Goal: Task Accomplishment & Management: Complete application form

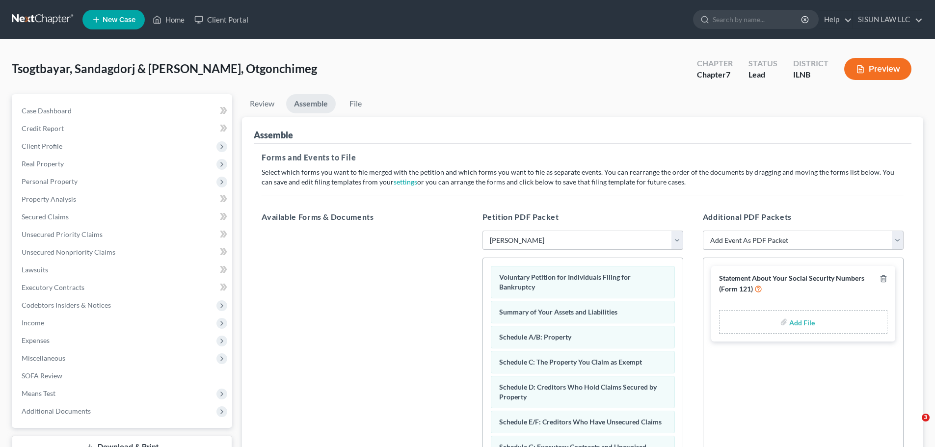
select select "3"
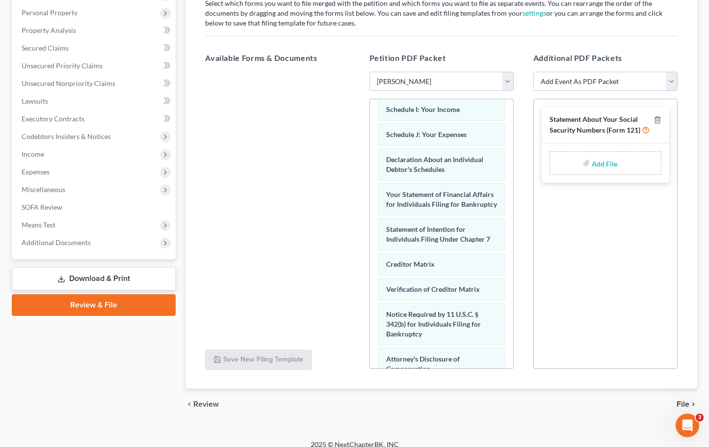
scroll to position [408, 0]
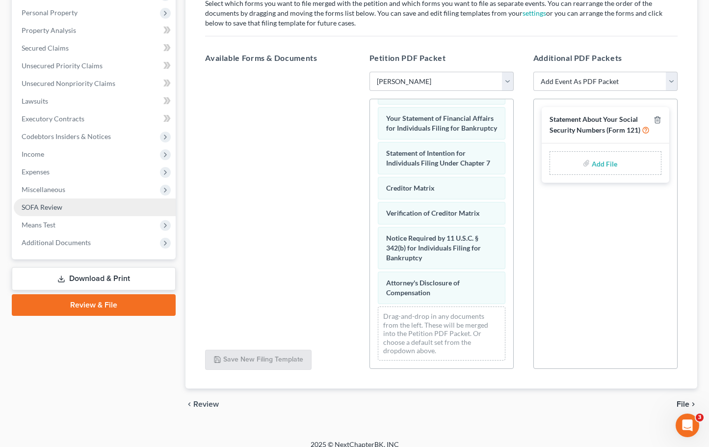
click at [92, 204] on link "SOFA Review" at bounding box center [95, 207] width 162 height 18
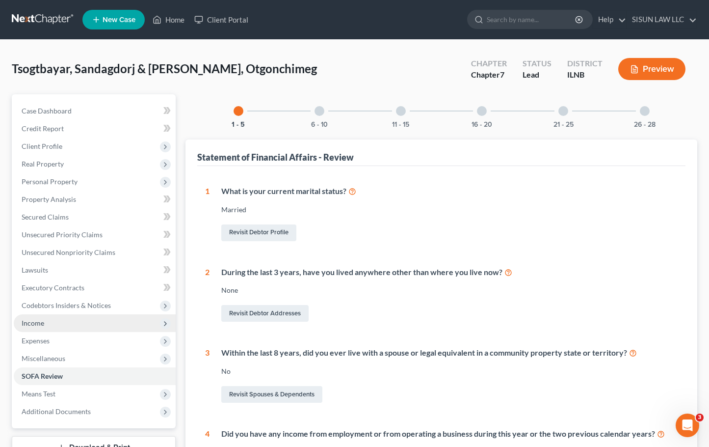
click at [71, 319] on span "Income" at bounding box center [95, 323] width 162 height 18
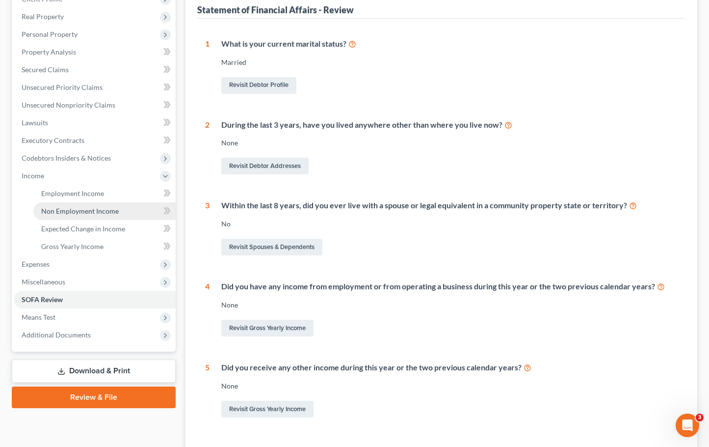
click at [117, 211] on span "Non Employment Income" at bounding box center [80, 211] width 78 height 8
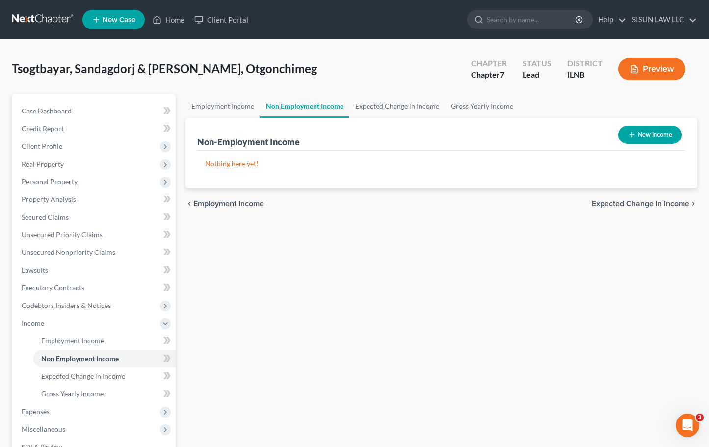
click at [663, 124] on div "New Income" at bounding box center [649, 135] width 71 height 26
click at [655, 131] on button "New Income" at bounding box center [649, 135] width 63 height 18
select select "0"
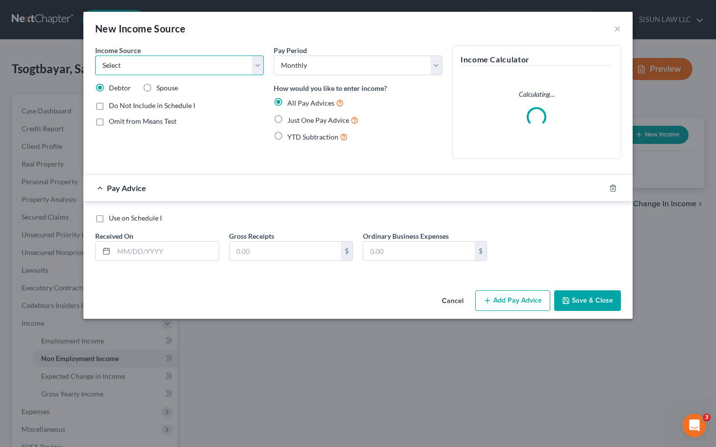
click at [223, 70] on select "Select Unemployment Disability (from employer) Pension Retirement Social Securi…" at bounding box center [179, 65] width 169 height 20
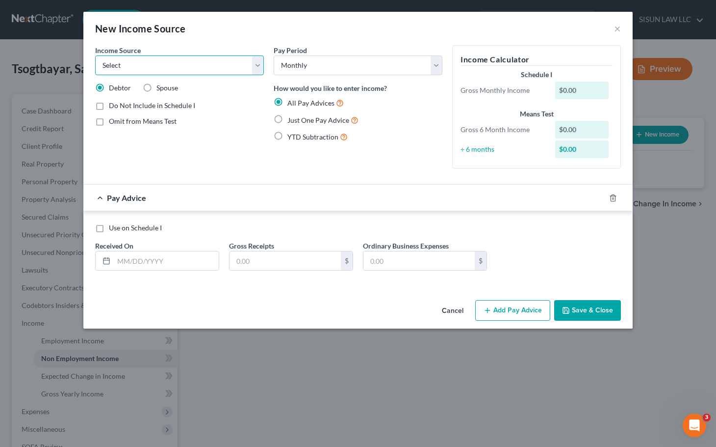
select select "7"
click at [95, 55] on select "Select Unemployment Disability (from employer) Pension Retirement Social Securi…" at bounding box center [179, 65] width 169 height 20
click at [186, 56] on select "Select Unemployment Disability (from employer) Pension Retirement Social Securi…" at bounding box center [179, 65] width 169 height 20
click at [313, 66] on select "Select Monthly Twice Monthly Every Other Week Weekly" at bounding box center [358, 65] width 169 height 20
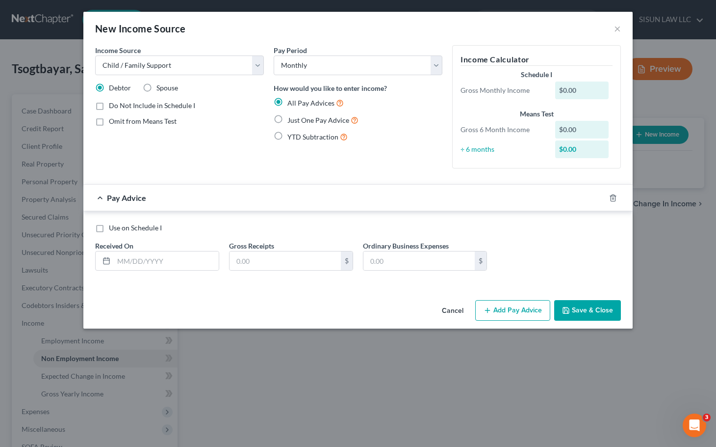
drag, startPoint x: 185, startPoint y: 158, endPoint x: 188, endPoint y: 165, distance: 7.9
click at [191, 164] on div "Income Source * Select Unemployment Disability (from employer) Pension Retireme…" at bounding box center [179, 110] width 179 height 131
click at [288, 115] on label "Just One Pay Advice" at bounding box center [323, 119] width 71 height 11
click at [291, 115] on input "Just One Pay Advice" at bounding box center [294, 117] width 6 height 6
radio input "true"
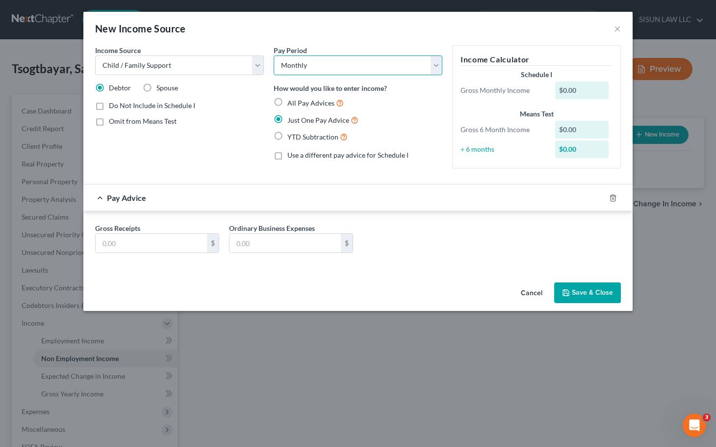
click at [335, 66] on select "Select Monthly Twice Monthly Every Other Week Weekly" at bounding box center [358, 65] width 169 height 20
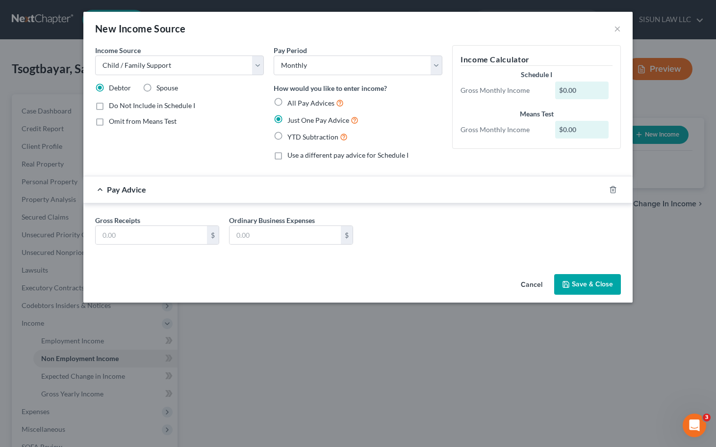
click at [178, 139] on div "Income Source * Select Unemployment Disability (from employer) Pension Retireme…" at bounding box center [179, 106] width 179 height 123
click at [620, 26] on button "×" at bounding box center [617, 29] width 7 height 12
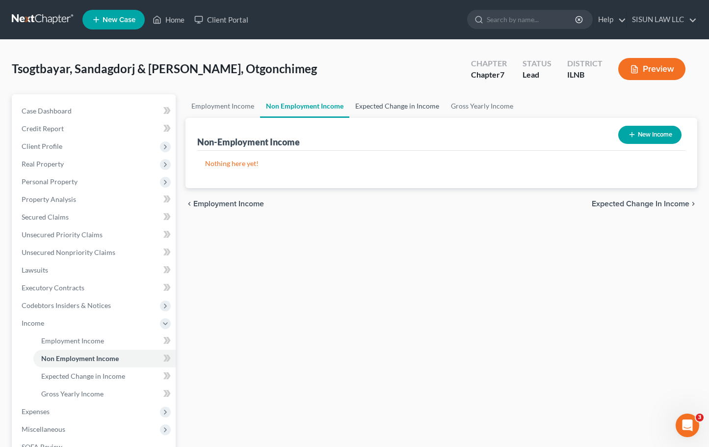
click at [402, 107] on link "Expected Change in Income" at bounding box center [397, 106] width 96 height 24
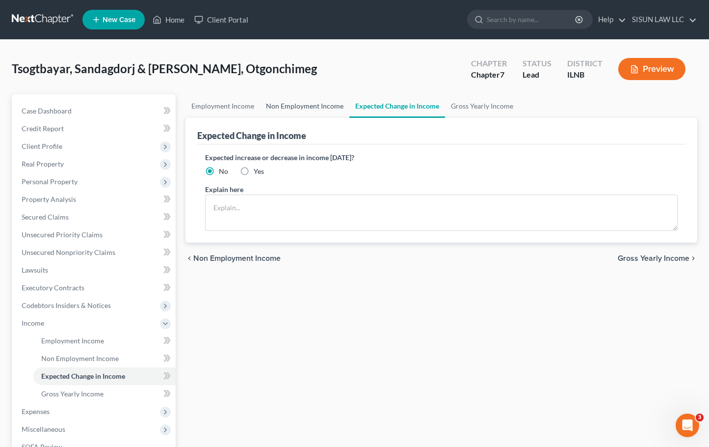
click at [300, 112] on link "Non Employment Income" at bounding box center [304, 106] width 89 height 24
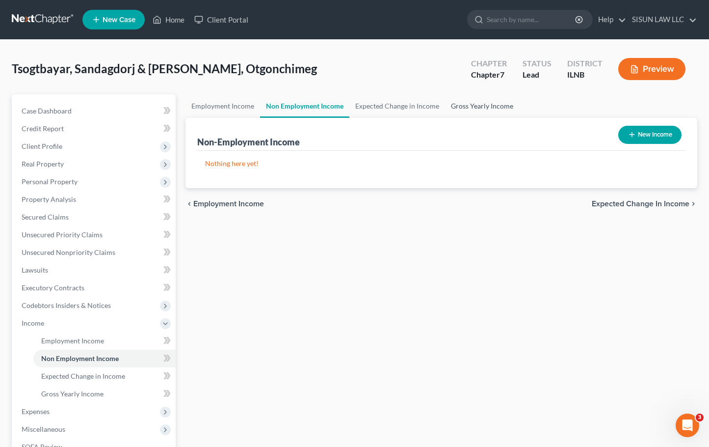
click at [496, 110] on link "Gross Yearly Income" at bounding box center [482, 106] width 74 height 24
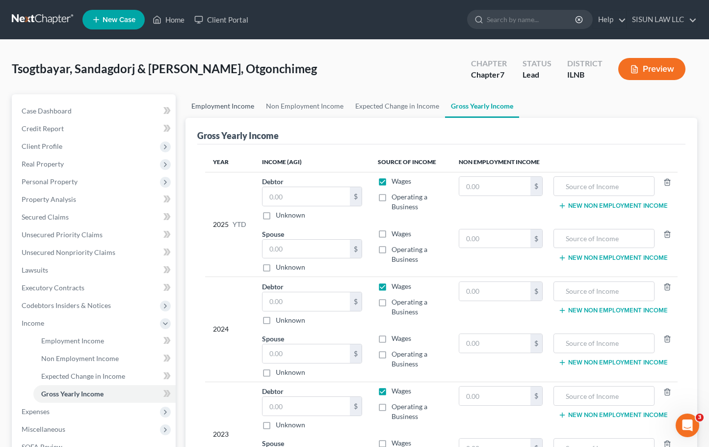
click at [202, 113] on link "Employment Income" at bounding box center [222, 106] width 75 height 24
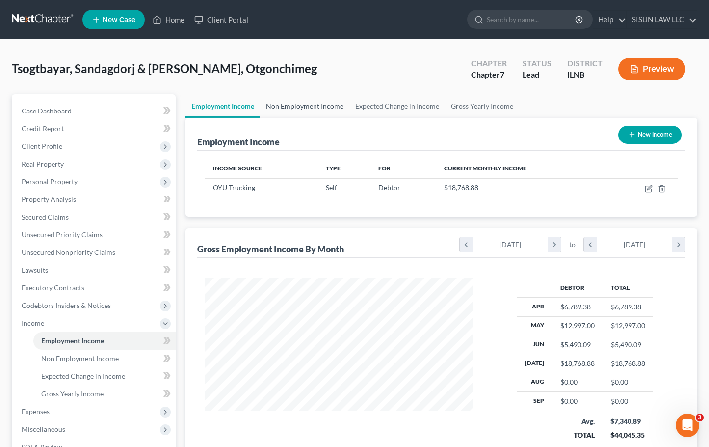
click at [310, 108] on link "Non Employment Income" at bounding box center [304, 106] width 89 height 24
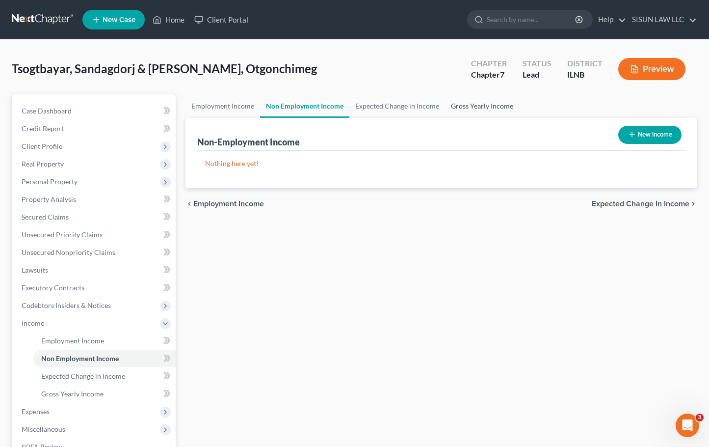
click at [484, 103] on link "Gross Yearly Income" at bounding box center [482, 106] width 74 height 24
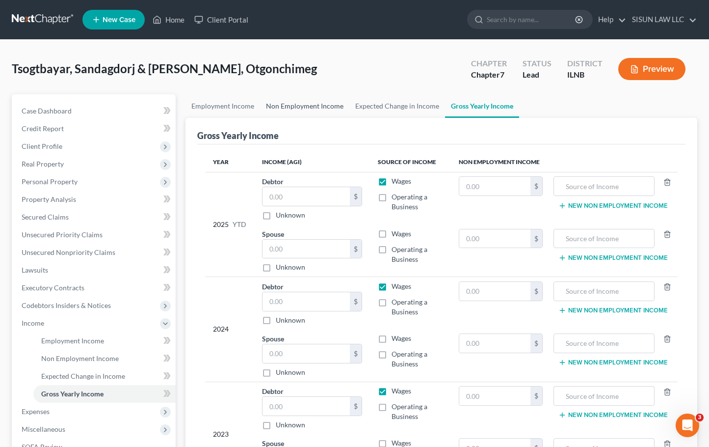
click at [296, 107] on link "Non Employment Income" at bounding box center [304, 106] width 89 height 24
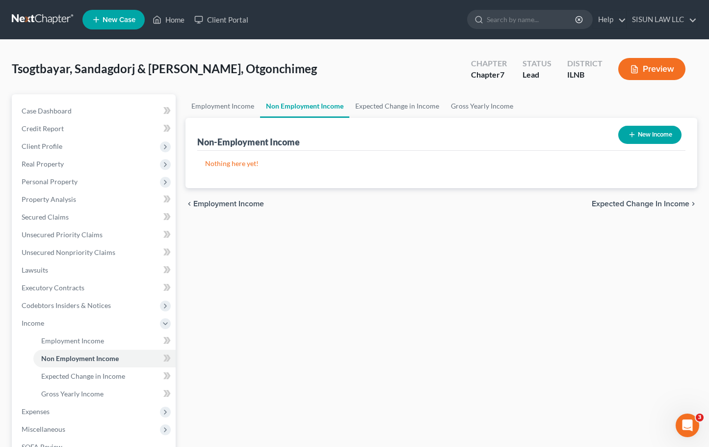
click at [695, 132] on div "Non-Employment Income New Income Nothing here yet! Income Source For Current Mo…" at bounding box center [441, 153] width 512 height 70
click at [664, 132] on button "New Income" at bounding box center [649, 135] width 63 height 18
select select "0"
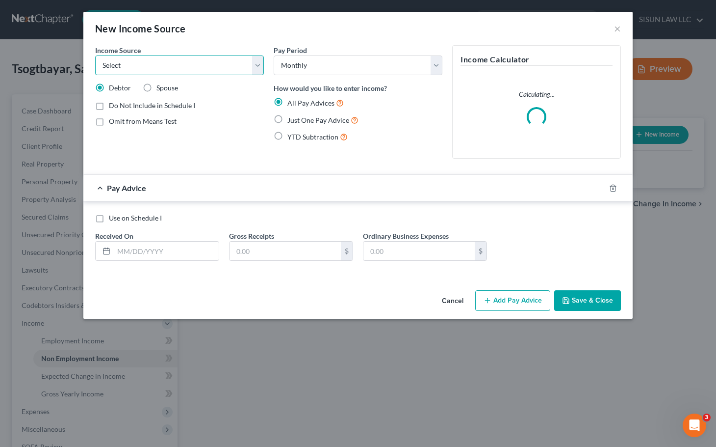
click at [181, 72] on select "Select Unemployment Disability (from employer) Pension Retirement Social Securi…" at bounding box center [179, 65] width 169 height 20
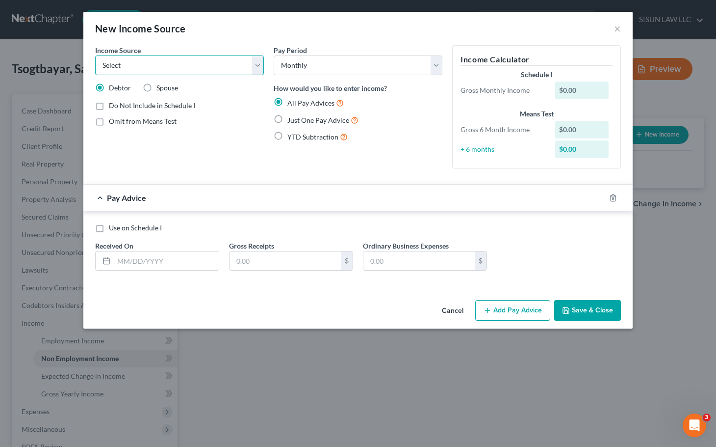
click at [133, 65] on select "Select Unemployment Disability (from employer) Pension Retirement Social Securi…" at bounding box center [179, 65] width 169 height 20
click at [160, 67] on select "Select Unemployment Disability (from employer) Pension Retirement Social Securi…" at bounding box center [179, 65] width 169 height 20
click at [136, 65] on select "Select Unemployment Disability (from employer) Pension Retirement Social Securi…" at bounding box center [179, 65] width 169 height 20
click at [157, 60] on select "Select Unemployment Disability (from employer) Pension Retirement Social Securi…" at bounding box center [179, 65] width 169 height 20
select select "13"
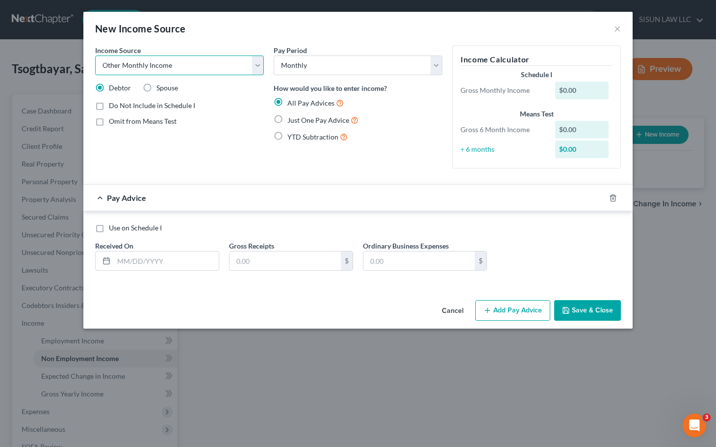
click at [95, 55] on select "Select Unemployment Disability (from employer) Pension Retirement Social Securi…" at bounding box center [179, 65] width 169 height 20
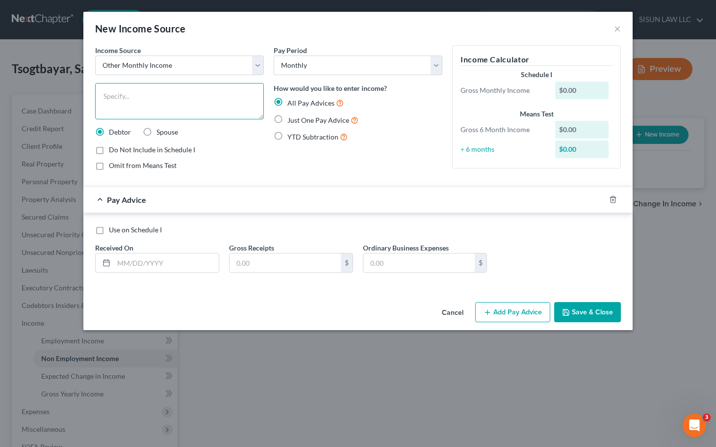
click at [155, 88] on textarea at bounding box center [179, 101] width 169 height 36
type textarea "ㅎ"
type textarea "g"
drag, startPoint x: 132, startPoint y: 97, endPoint x: 165, endPoint y: 99, distance: 32.9
click at [133, 97] on textarea "Gift from Son" at bounding box center [179, 101] width 169 height 36
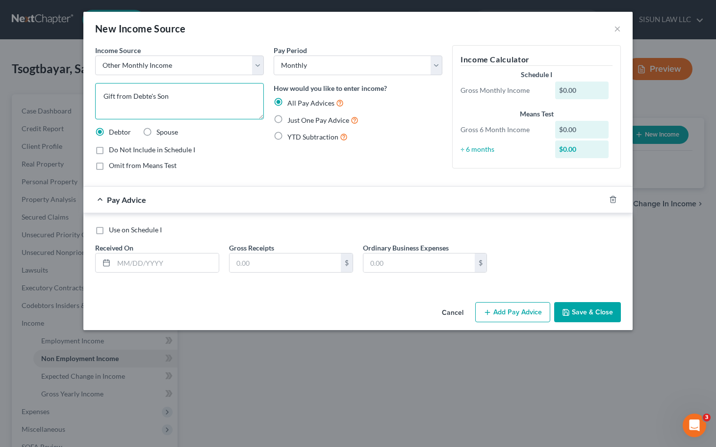
type textarea "Gift from Debter's Son"
drag, startPoint x: 196, startPoint y: 95, endPoint x: 81, endPoint y: 87, distance: 115.1
click at [81, 87] on div "New Income Source × Income Source * Select Unemployment Disability (from employ…" at bounding box center [358, 223] width 716 height 447
click at [607, 26] on div "New Income Source ×" at bounding box center [358, 28] width 550 height 33
click at [612, 29] on div "New Income Source ×" at bounding box center [358, 28] width 550 height 33
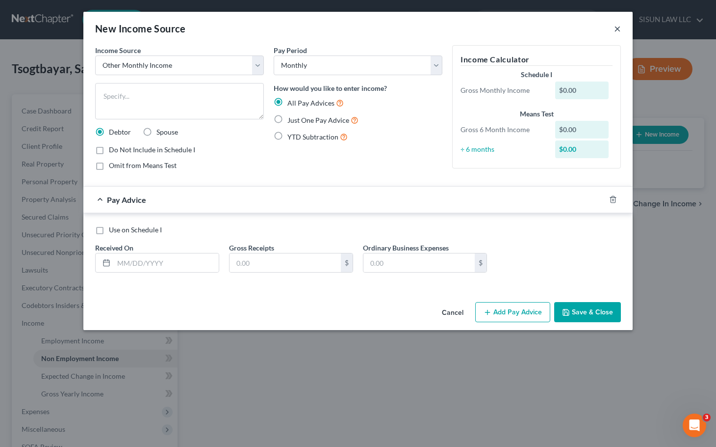
click at [616, 28] on button "×" at bounding box center [617, 29] width 7 height 12
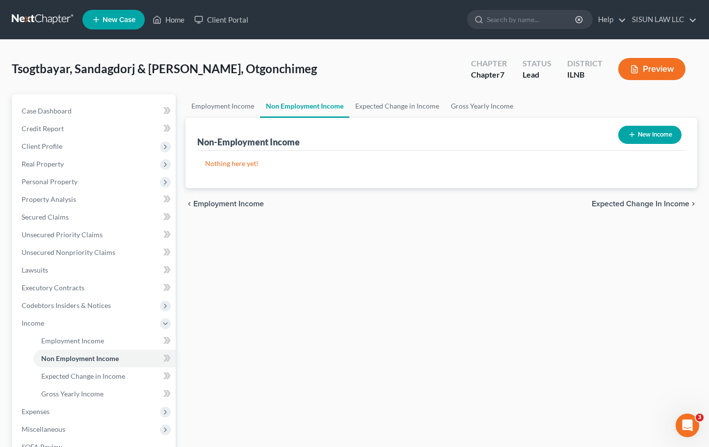
click at [47, 31] on nav "Home New Case Client Portal SISUN LAW LLC [EMAIL_ADDRESS][DOMAIN_NAME] My Accou…" at bounding box center [354, 19] width 709 height 39
click at [64, 16] on link at bounding box center [43, 20] width 63 height 18
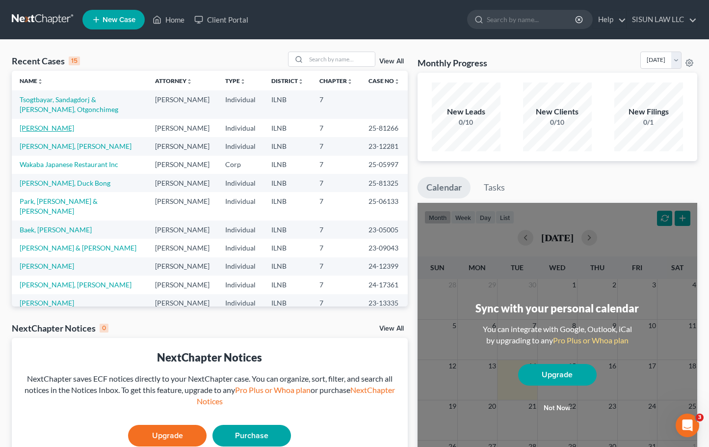
click at [62, 130] on link "Rittmeyer, Chae S" at bounding box center [47, 128] width 54 height 8
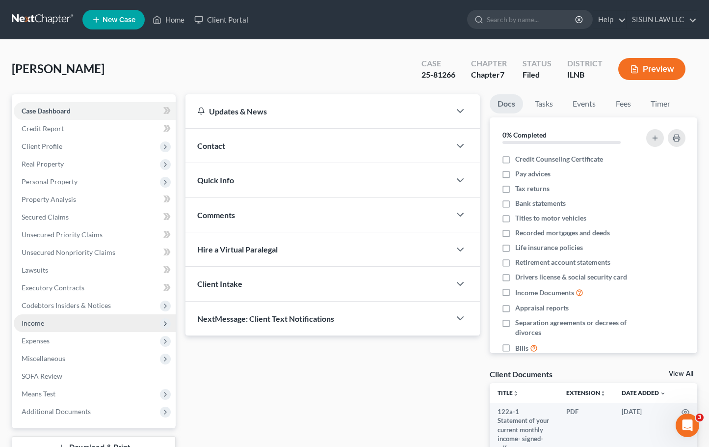
click at [93, 322] on span "Income" at bounding box center [95, 323] width 162 height 18
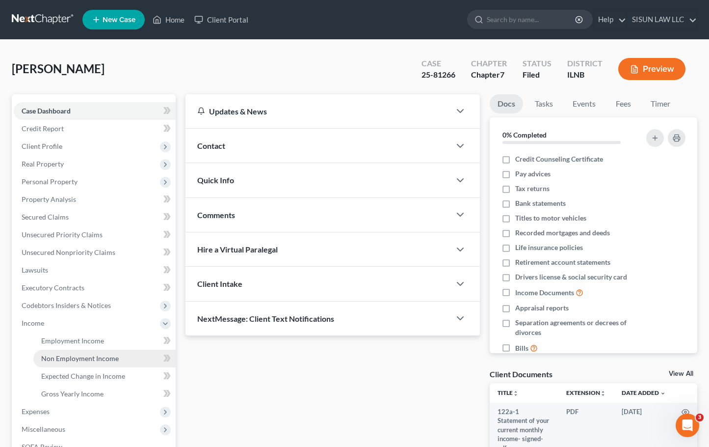
click at [79, 360] on span "Non Employment Income" at bounding box center [80, 358] width 78 height 8
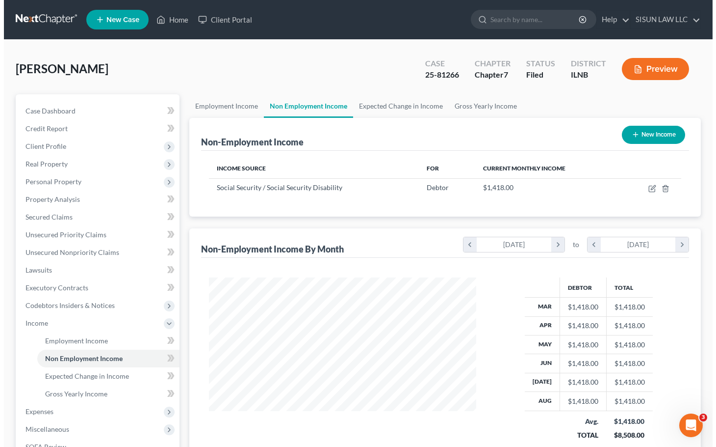
scroll to position [176, 287]
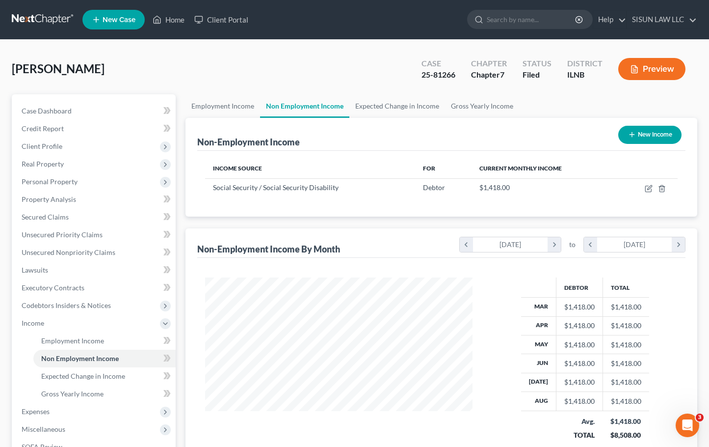
click at [629, 126] on button "New Income" at bounding box center [649, 135] width 63 height 18
select select "0"
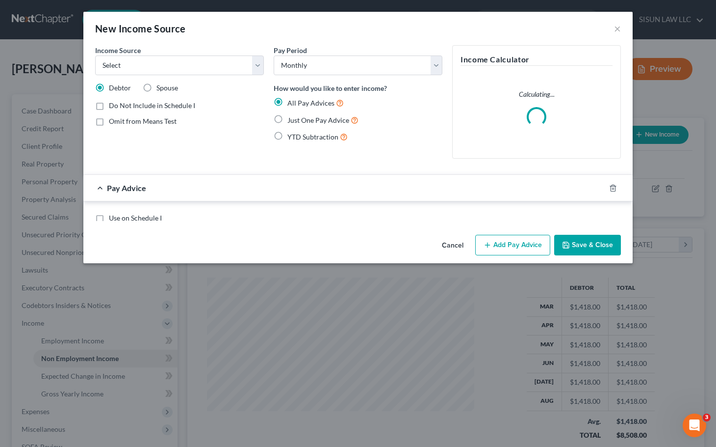
scroll to position [176, 290]
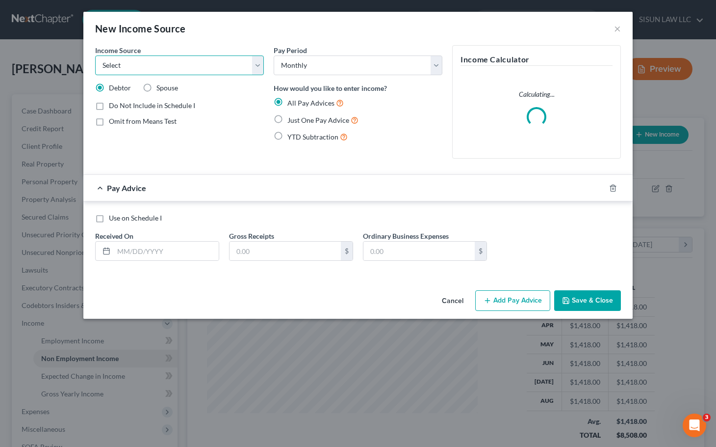
click at [168, 64] on select "Select Unemployment Disability (from employer) Pension Retirement Social Securi…" at bounding box center [179, 65] width 169 height 20
click at [144, 260] on input "text" at bounding box center [166, 250] width 105 height 19
click at [170, 58] on select "Select Unemployment Disability (from employer) Pension Retirement Social Securi…" at bounding box center [179, 65] width 169 height 20
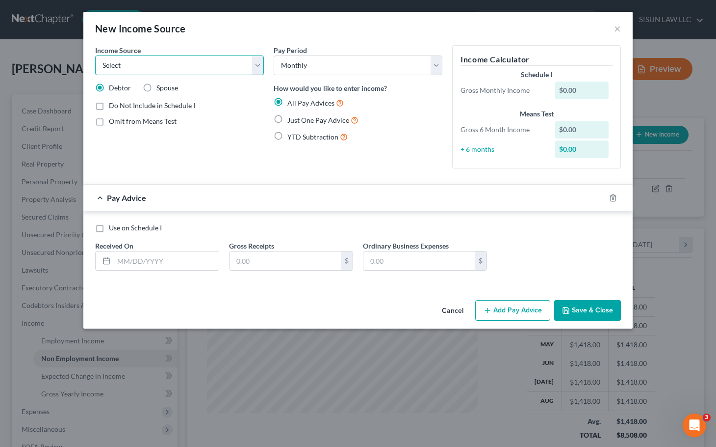
select select "13"
click at [95, 55] on select "Select Unemployment Disability (from employer) Pension Retirement Social Securi…" at bounding box center [179, 65] width 169 height 20
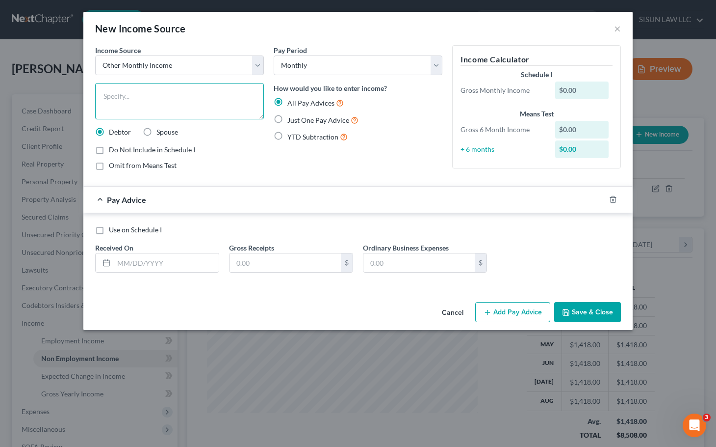
click at [113, 104] on textarea at bounding box center [179, 101] width 169 height 36
paste textarea "Gift from Debter's Son"
type textarea "Gift from Debter's Son"
click at [272, 178] on form "Income Source * Select Unemployment Disability (from employer) Pension Retireme…" at bounding box center [358, 166] width 526 height 243
drag, startPoint x: 182, startPoint y: 90, endPoint x: 48, endPoint y: 83, distance: 134.6
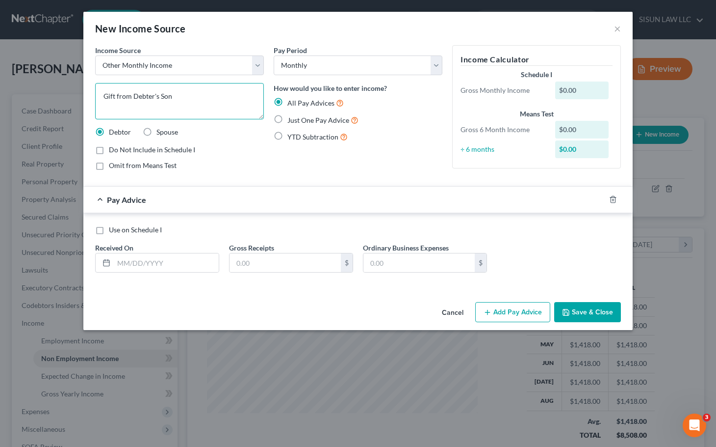
click at [51, 83] on div "New Income Source × Income Source * Select Unemployment Disability (from employ…" at bounding box center [358, 223] width 716 height 447
click at [137, 93] on textarea at bounding box center [179, 101] width 169 height 36
paste textarea "Gift from Debtor's Son"
type textarea "Gift from Debtor's Son"
click at [381, 64] on select "Select Monthly Twice Monthly Every Other Week Weekly" at bounding box center [358, 65] width 169 height 20
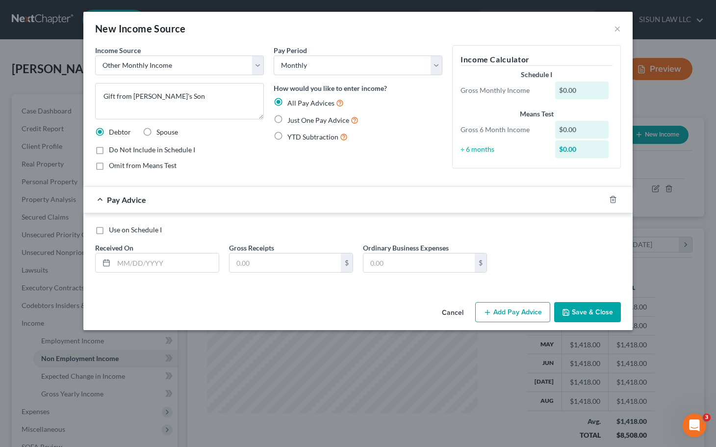
drag, startPoint x: 439, startPoint y: 179, endPoint x: 434, endPoint y: 180, distance: 5.1
click at [439, 179] on form "Income Source * Select Unemployment Disability (from employer) Pension Retireme…" at bounding box center [358, 166] width 526 height 243
click at [288, 120] on label "Just One Pay Advice" at bounding box center [323, 119] width 71 height 11
click at [291, 120] on input "Just One Pay Advice" at bounding box center [294, 117] width 6 height 6
radio input "true"
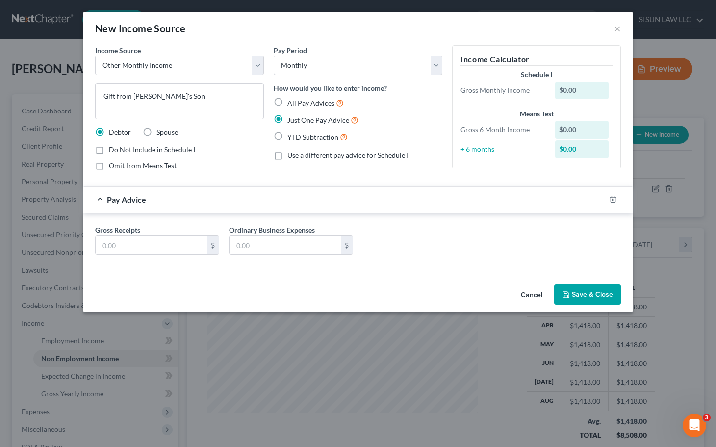
click at [288, 134] on label "YTD Subtraction" at bounding box center [318, 136] width 60 height 11
click at [291, 134] on input "YTD Subtraction" at bounding box center [294, 134] width 6 height 6
radio input "true"
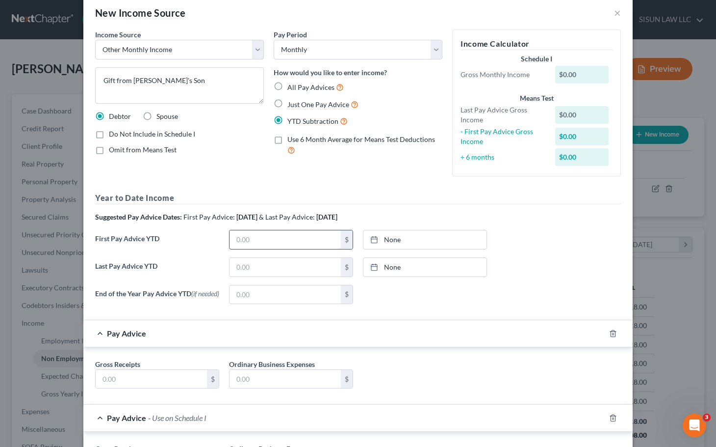
scroll to position [15, 0]
click at [340, 54] on select "Select Monthly Twice Monthly Every Other Week Weekly" at bounding box center [358, 50] width 169 height 20
click at [274, 40] on select "Select Monthly Twice Monthly Every Other Week Weekly" at bounding box center [358, 50] width 169 height 20
click at [342, 58] on select "Select Monthly Twice Monthly Every Other Week Weekly" at bounding box center [358, 50] width 169 height 20
click at [348, 50] on select "Select Monthly Twice Monthly Every Other Week Weekly" at bounding box center [358, 50] width 169 height 20
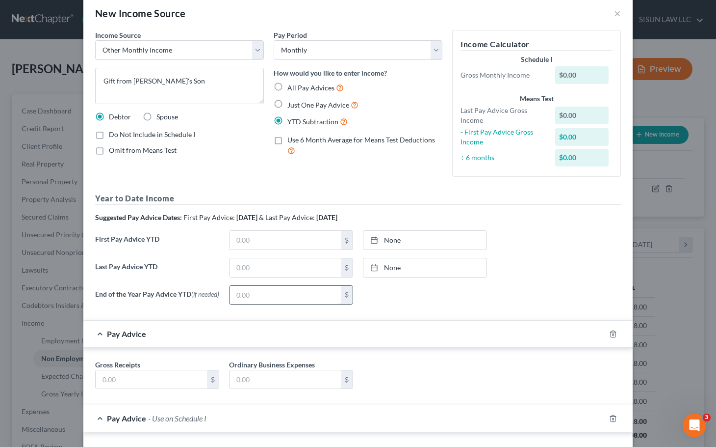
click at [278, 294] on input "text" at bounding box center [285, 295] width 111 height 19
drag, startPoint x: 263, startPoint y: 242, endPoint x: 311, endPoint y: 246, distance: 48.7
click at [263, 242] on input "text" at bounding box center [285, 240] width 111 height 19
click at [428, 248] on link "10/14/2025" at bounding box center [425, 240] width 123 height 19
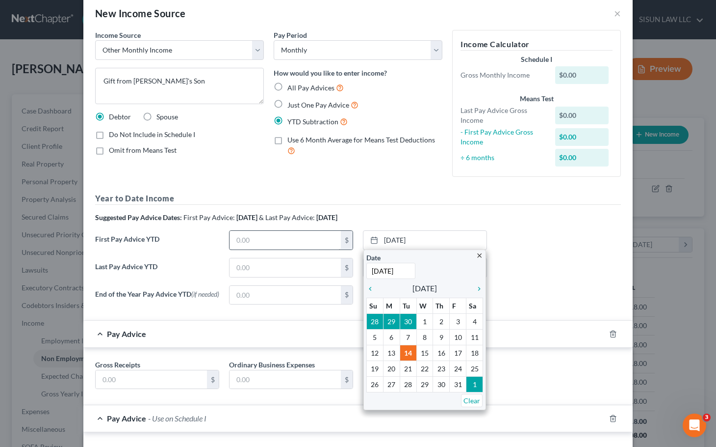
type input "7/16/2025"
click at [297, 239] on input "text" at bounding box center [285, 240] width 111 height 19
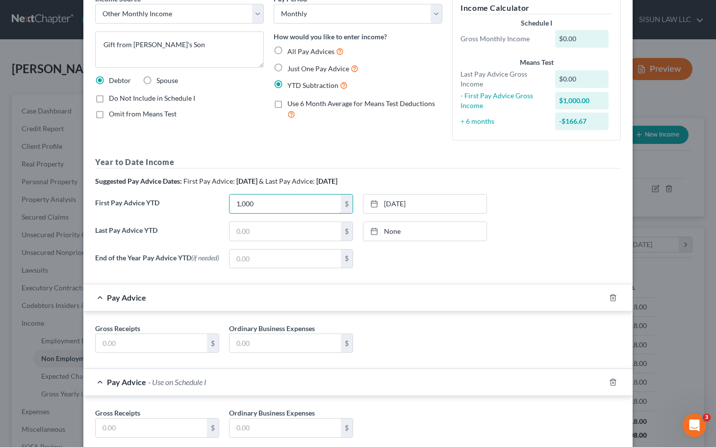
scroll to position [113, 0]
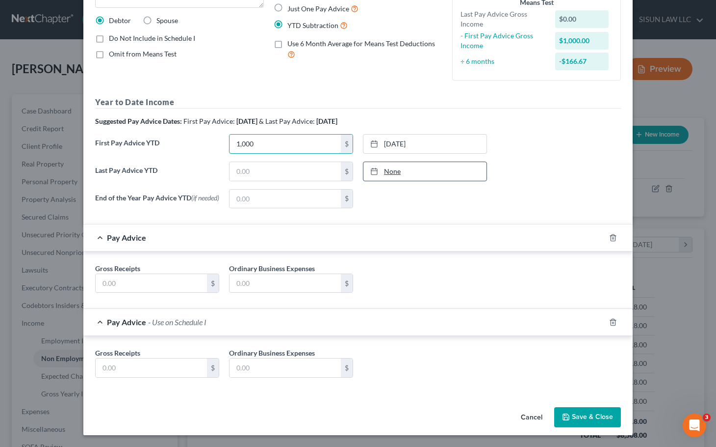
type input "1,000"
click at [390, 181] on div "Last Pay Advice YTD $ None close Date Time chevron_left October 2025 chevron_ri…" at bounding box center [358, 174] width 536 height 27
click at [396, 168] on link "None" at bounding box center [425, 171] width 123 height 19
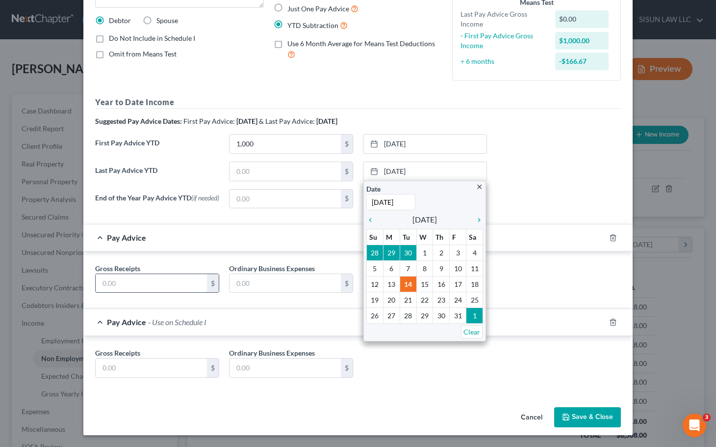
click at [153, 277] on input "text" at bounding box center [151, 283] width 111 height 19
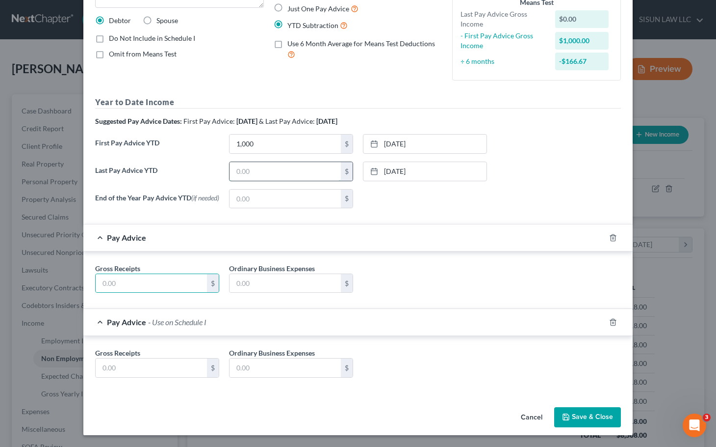
click at [271, 169] on input "text" at bounding box center [285, 171] width 111 height 19
click at [408, 164] on link "10/14/2025" at bounding box center [425, 171] width 123 height 19
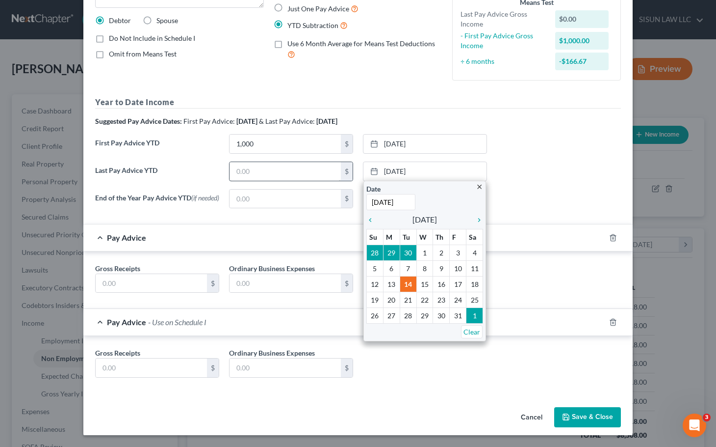
type input "8/28/2025"
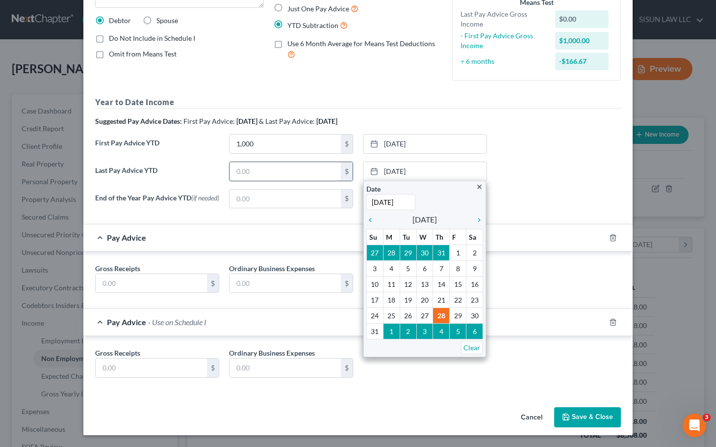
click at [257, 162] on input "text" at bounding box center [285, 171] width 111 height 19
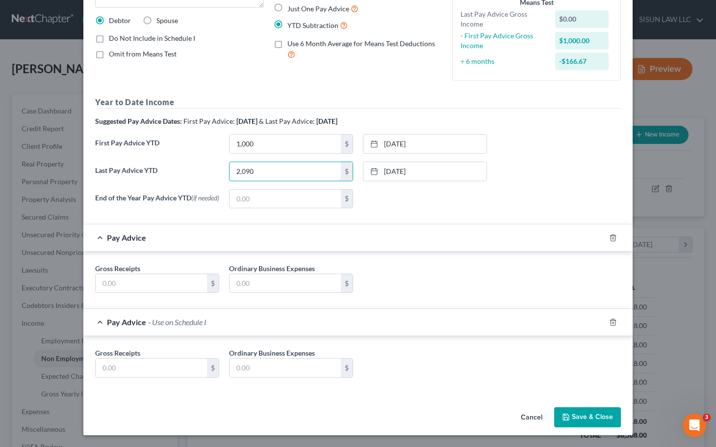
type input "2,090"
click at [422, 227] on div "Pay Advice" at bounding box center [344, 237] width 522 height 26
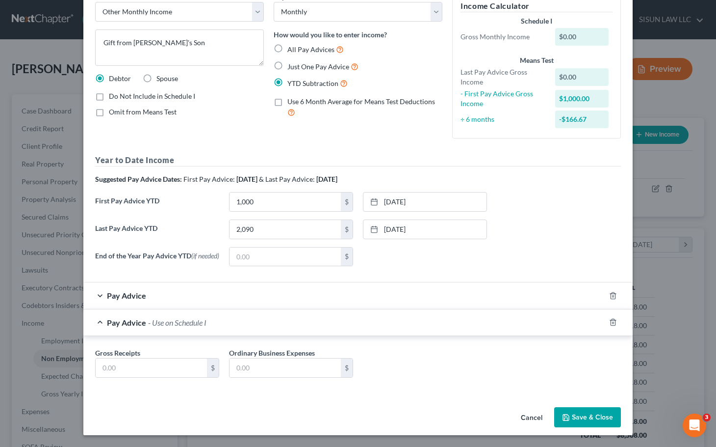
scroll to position [56, 0]
click at [107, 296] on span "Pay Advice" at bounding box center [126, 294] width 39 height 9
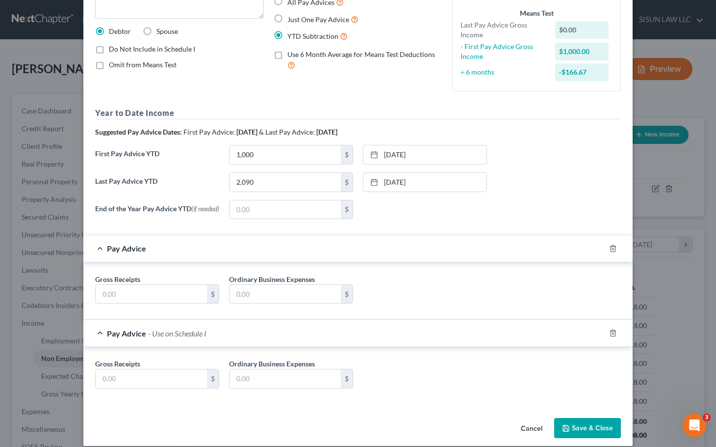
scroll to position [113, 0]
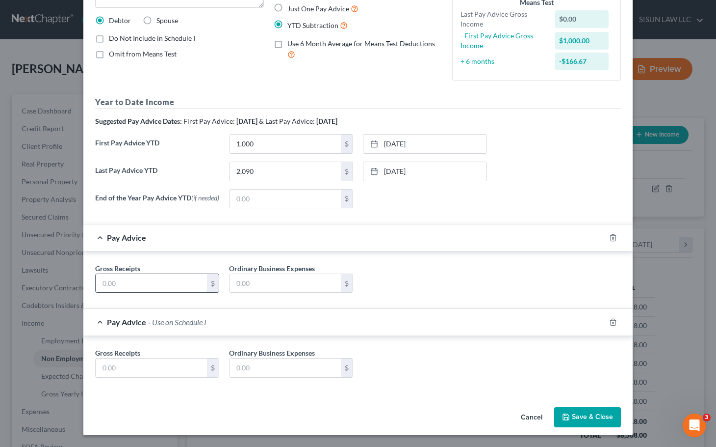
click at [154, 287] on input "text" at bounding box center [151, 283] width 111 height 19
click at [165, 285] on input "text" at bounding box center [151, 283] width 111 height 19
type input "4,890"
click at [459, 388] on div "Gross Receipts $ Ordinary Business Expenses $" at bounding box center [358, 364] width 550 height 57
click at [582, 419] on button "Save & Close" at bounding box center [587, 417] width 67 height 21
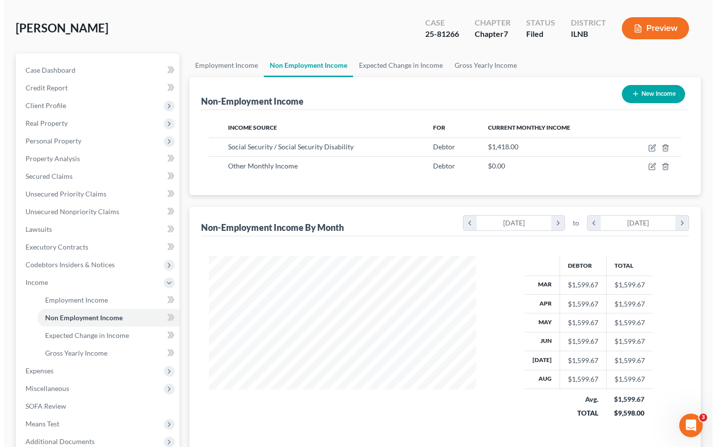
scroll to position [0, 0]
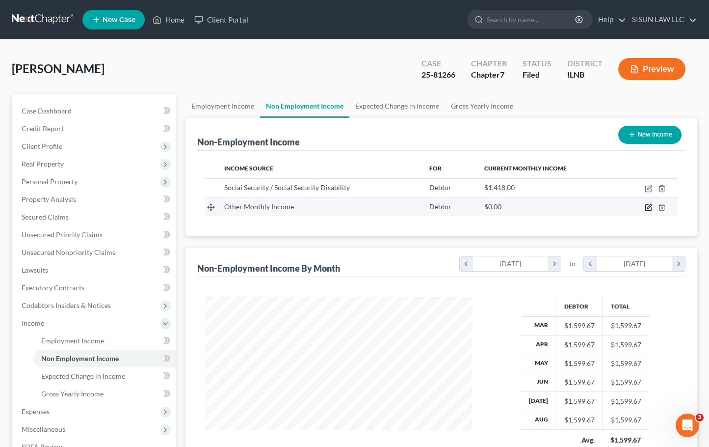
click at [650, 205] on icon "button" at bounding box center [649, 206] width 4 height 4
select select "13"
select select "0"
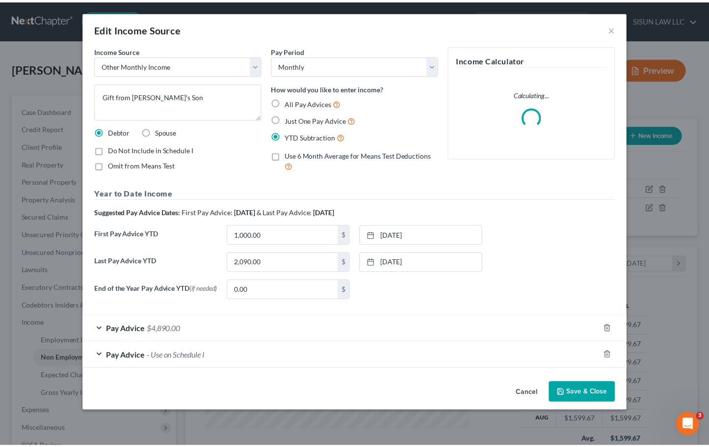
scroll to position [176, 290]
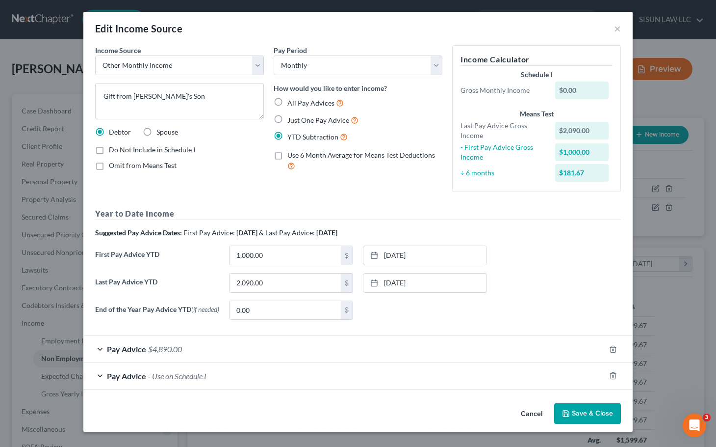
click at [606, 419] on button "Save & Close" at bounding box center [587, 413] width 67 height 21
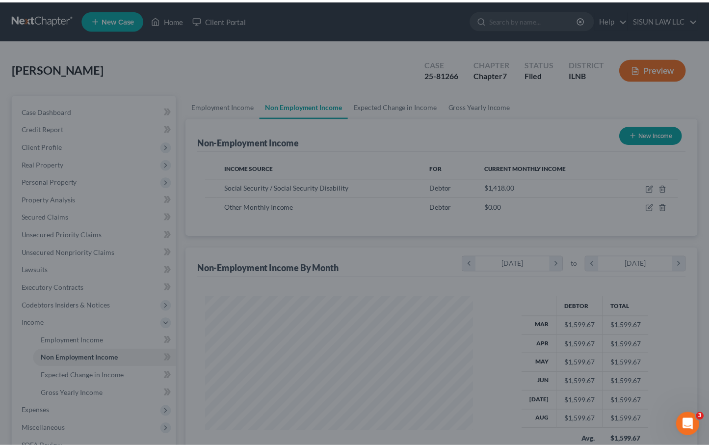
scroll to position [490515, 490404]
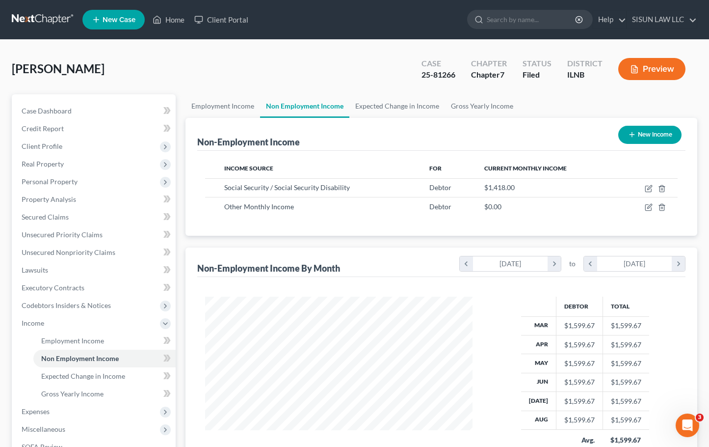
click at [48, 14] on link at bounding box center [43, 20] width 63 height 18
